Goal: Task Accomplishment & Management: Manage account settings

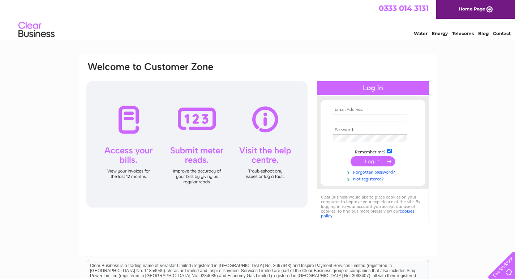
type input "[EMAIL_ADDRESS][DOMAIN_NAME]"
click at [369, 161] on input "submit" at bounding box center [372, 161] width 44 height 10
click at [368, 161] on input "submit" at bounding box center [372, 161] width 44 height 10
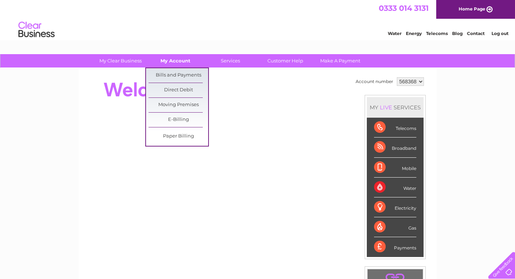
click at [171, 61] on link "My Account" at bounding box center [176, 60] width 60 height 13
click at [170, 72] on link "Bills and Payments" at bounding box center [178, 75] width 60 height 14
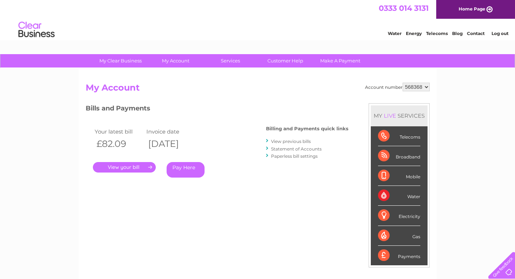
click at [113, 163] on link "." at bounding box center [124, 167] width 63 height 10
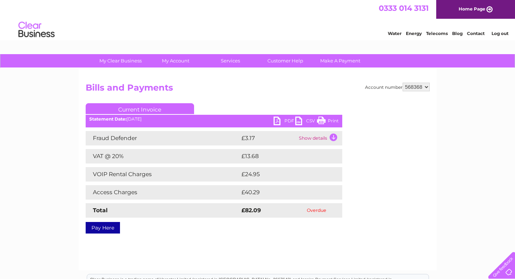
click at [287, 122] on link "PDF" at bounding box center [284, 122] width 22 height 10
click at [286, 118] on link "PDF" at bounding box center [284, 122] width 22 height 10
click at [275, 120] on link "PDF" at bounding box center [284, 122] width 22 height 10
click at [332, 135] on td "Show details" at bounding box center [319, 138] width 45 height 14
